Goal: Check status: Verify the current state of an ongoing process or item

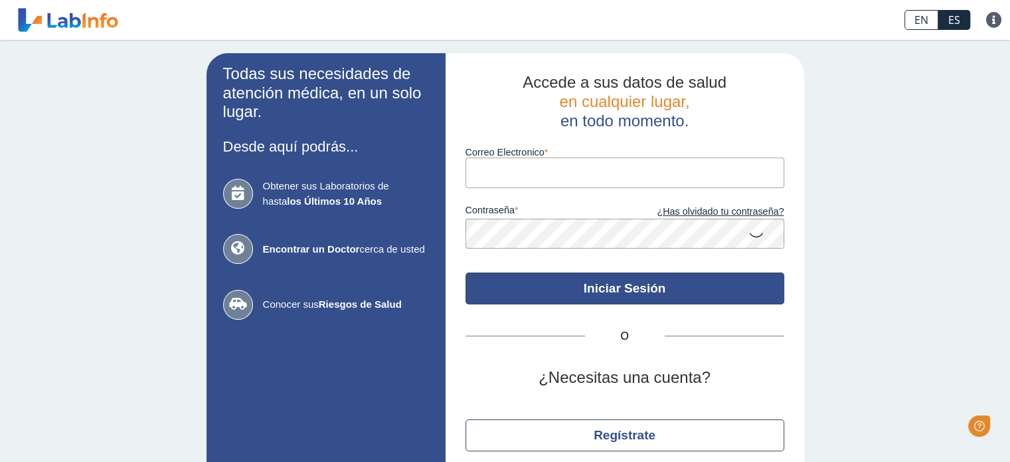
type input "[EMAIL_ADDRESS][DOMAIN_NAME]"
click at [622, 294] on button "Iniciar Sesión" at bounding box center [625, 288] width 319 height 32
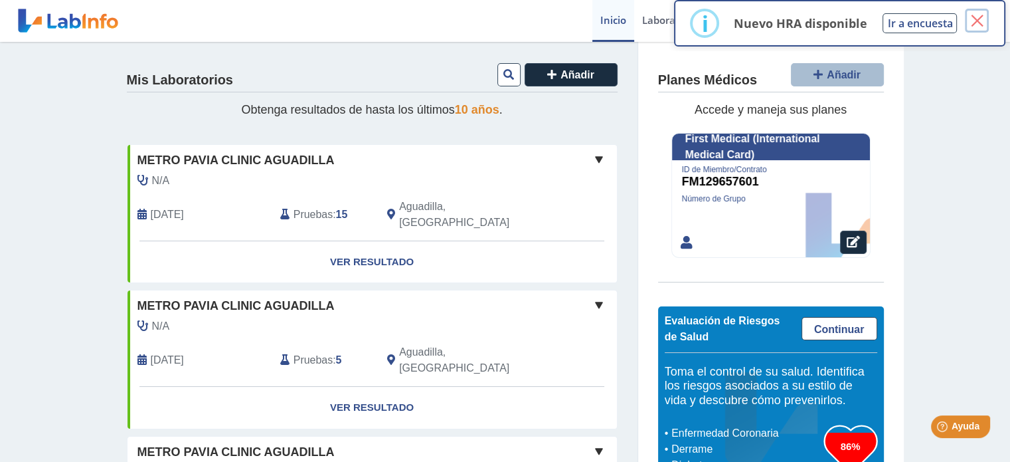
click at [971, 17] on button "×" at bounding box center [977, 21] width 24 height 24
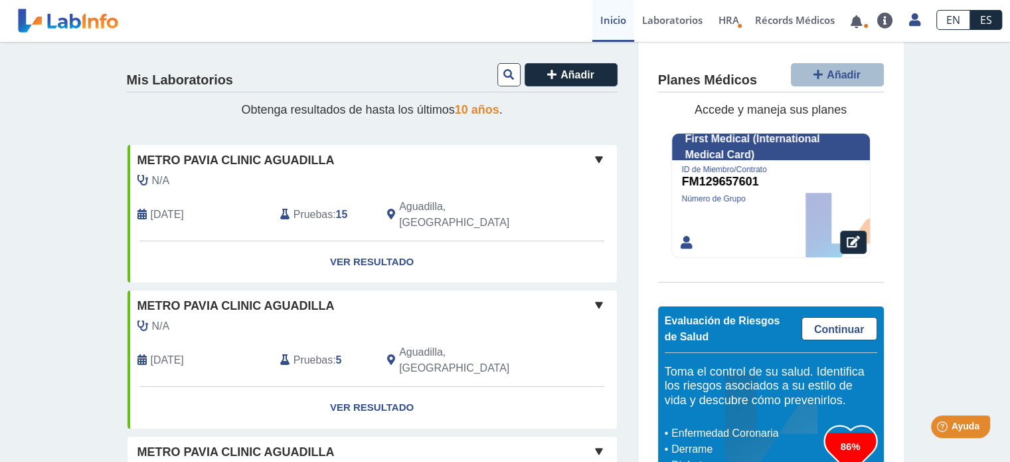
click at [314, 207] on span "Pruebas" at bounding box center [313, 215] width 39 height 16
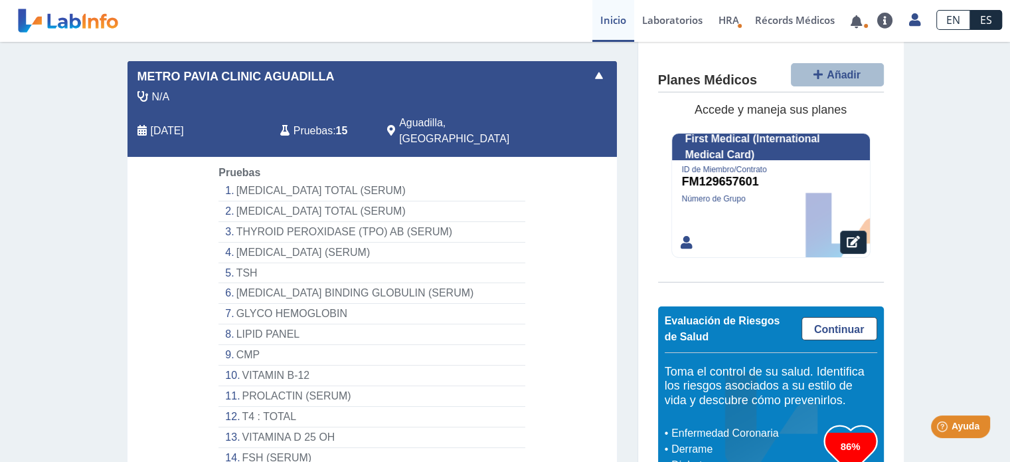
scroll to position [199, 0]
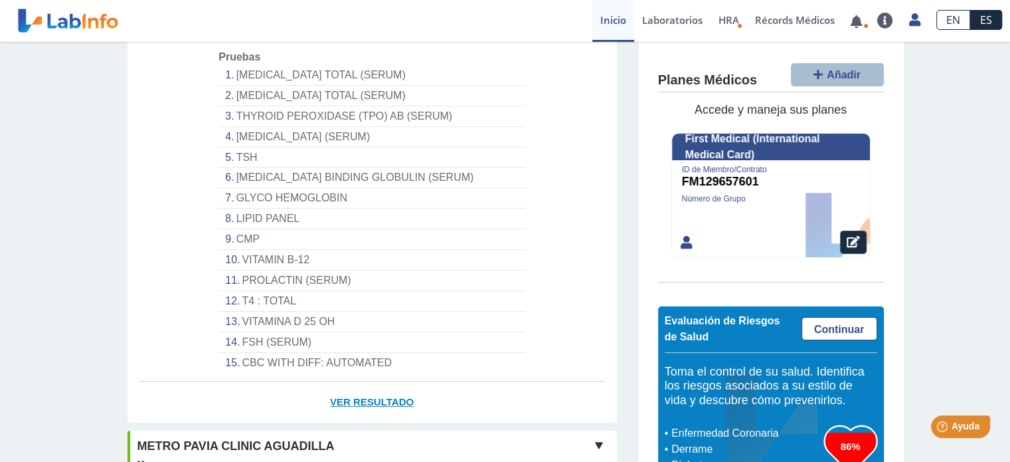
click at [365, 385] on link "Ver Resultado" at bounding box center [373, 402] width 490 height 42
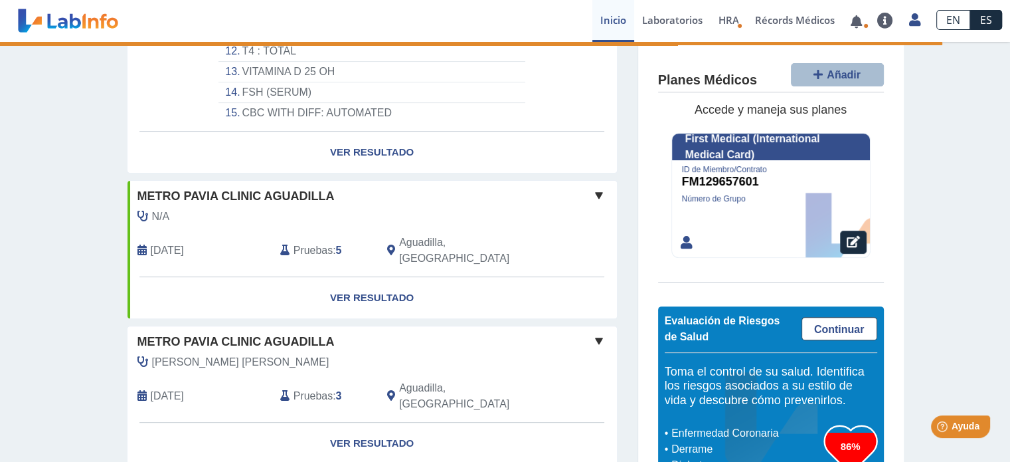
scroll to position [465, 0]
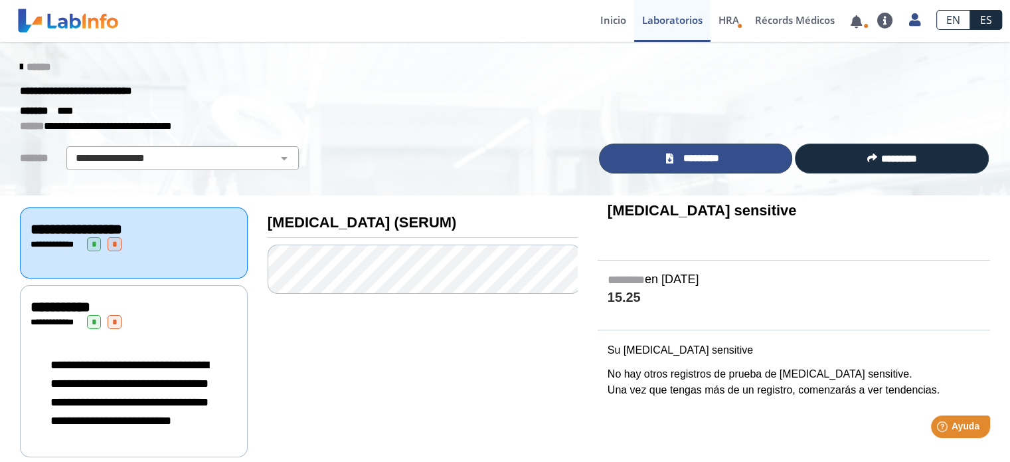
click at [703, 162] on span "*********" at bounding box center [701, 158] width 48 height 15
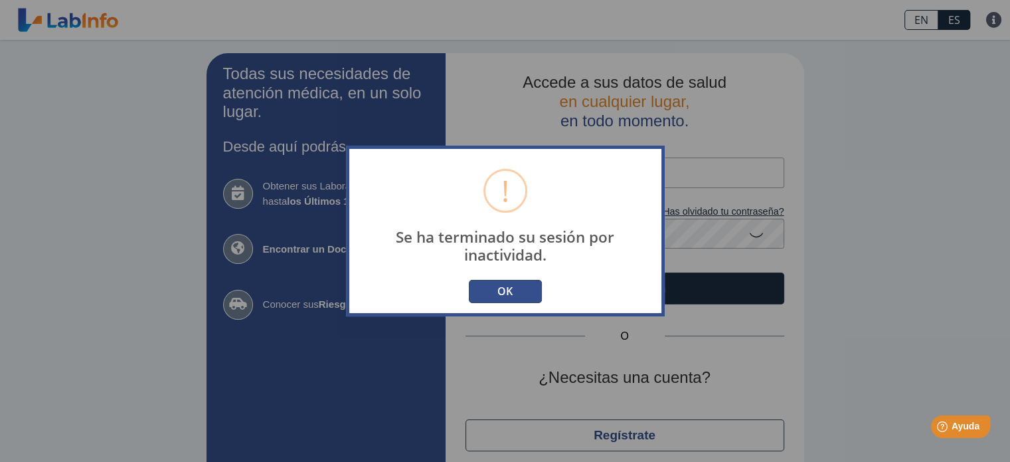
click at [502, 292] on button "OK" at bounding box center [505, 291] width 73 height 23
